Goal: Task Accomplishment & Management: Submit Hours

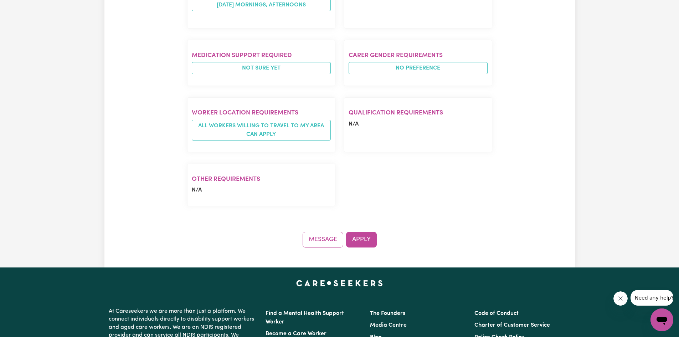
scroll to position [499, 0]
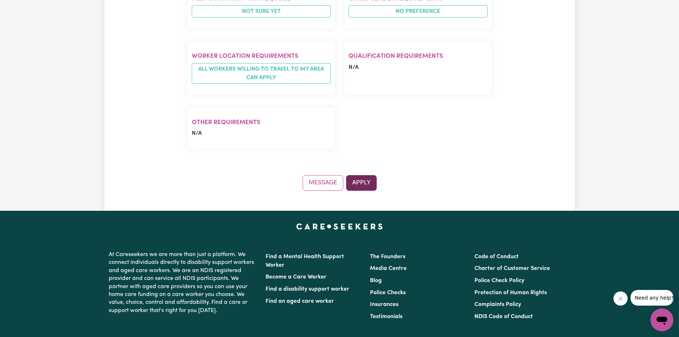
click at [359, 175] on button "Apply" at bounding box center [361, 183] width 31 height 16
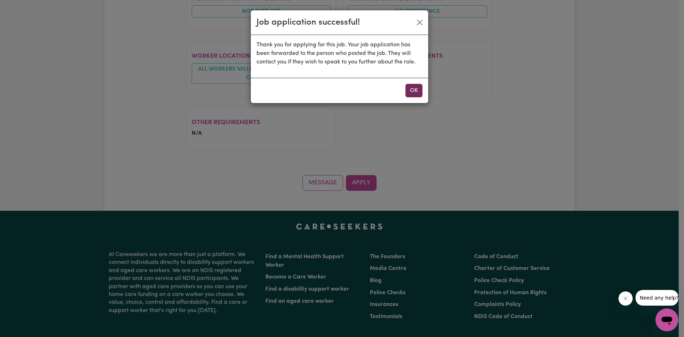
click at [420, 92] on button "OK" at bounding box center [413, 91] width 17 height 14
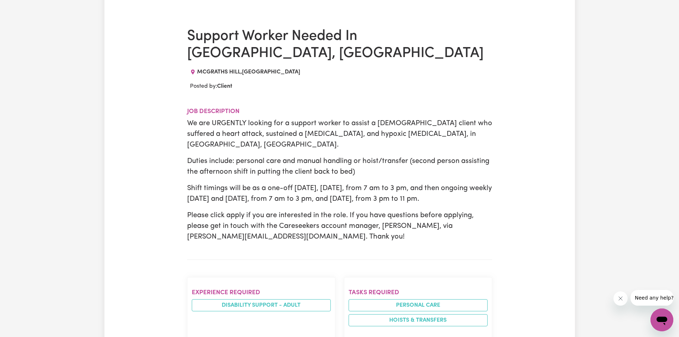
scroll to position [0, 0]
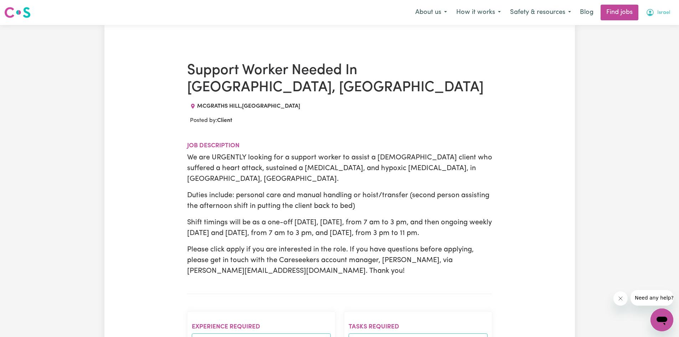
click at [660, 12] on span "Israel" at bounding box center [663, 13] width 13 height 8
click at [667, 26] on link "My Account" at bounding box center [646, 28] width 56 height 14
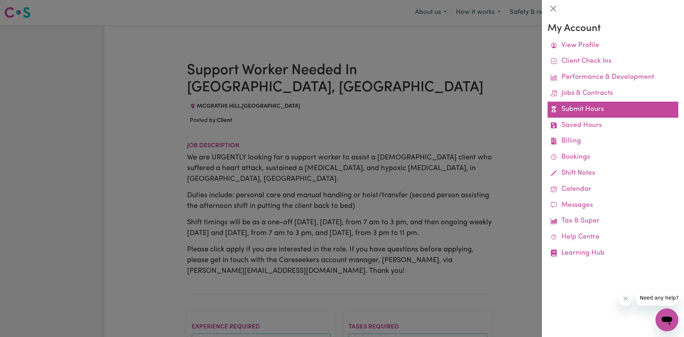
click at [603, 106] on link "Submit Hours" at bounding box center [612, 110] width 131 height 16
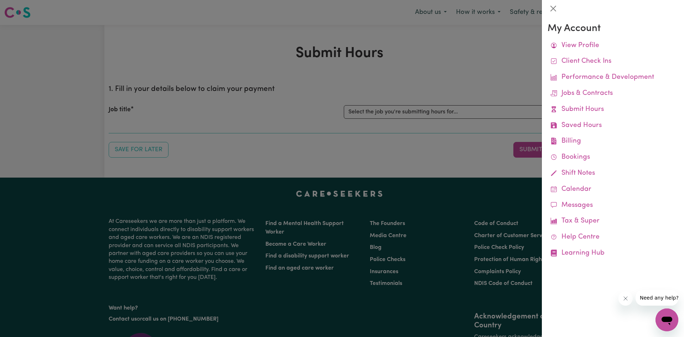
click at [397, 146] on div at bounding box center [342, 168] width 684 height 337
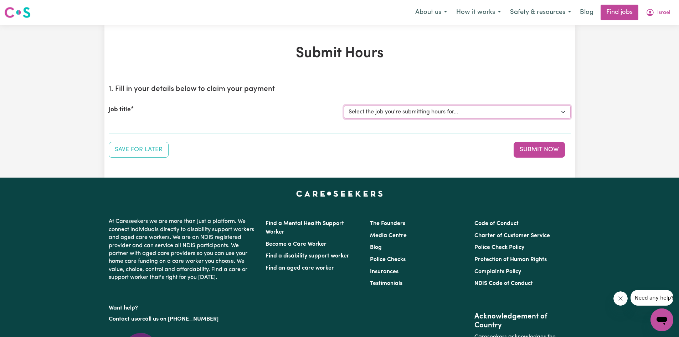
drag, startPoint x: 568, startPoint y: 109, endPoint x: 565, endPoint y: 113, distance: 4.3
click at [568, 109] on select "Select the job you're submitting hours for..." at bounding box center [457, 112] width 227 height 14
click at [558, 112] on select "Select the job you're submitting hours for..." at bounding box center [457, 112] width 227 height 14
click at [659, 15] on span "Israel" at bounding box center [663, 13] width 13 height 8
click at [641, 43] on link "My Dashboard" at bounding box center [646, 41] width 56 height 14
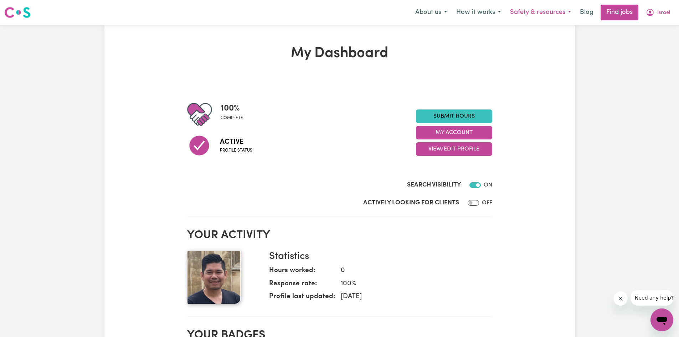
click at [567, 13] on button "Safety & resources" at bounding box center [540, 12] width 70 height 15
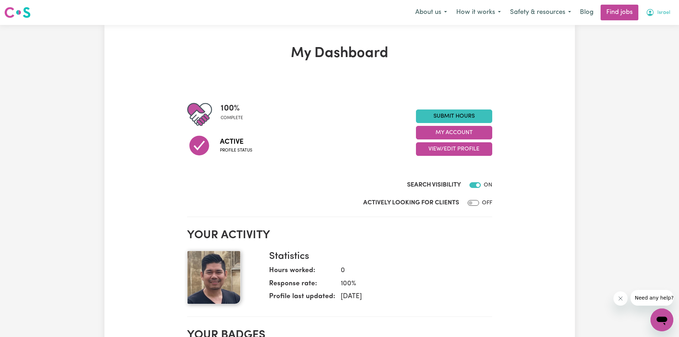
click at [657, 15] on span "Israel" at bounding box center [663, 13] width 13 height 8
